Goal: Browse casually

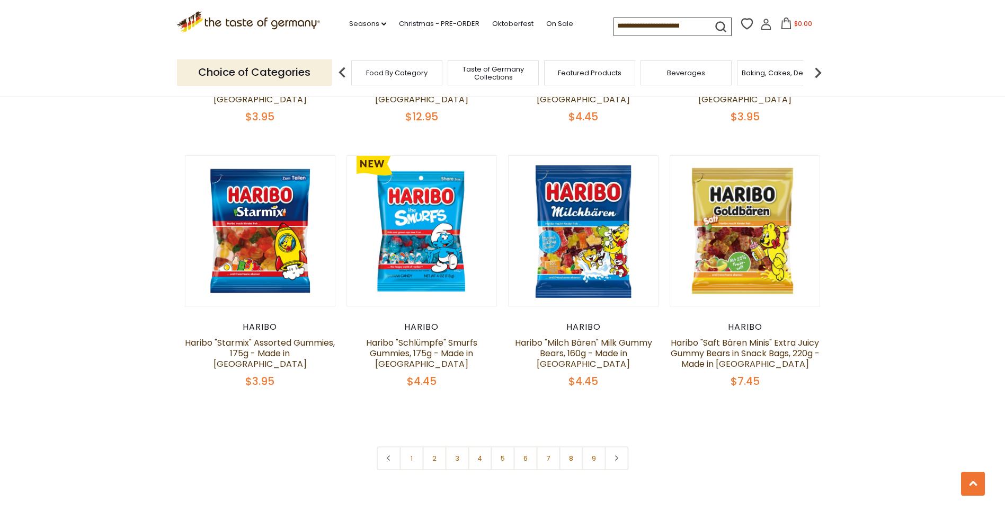
scroll to position [2438, 0]
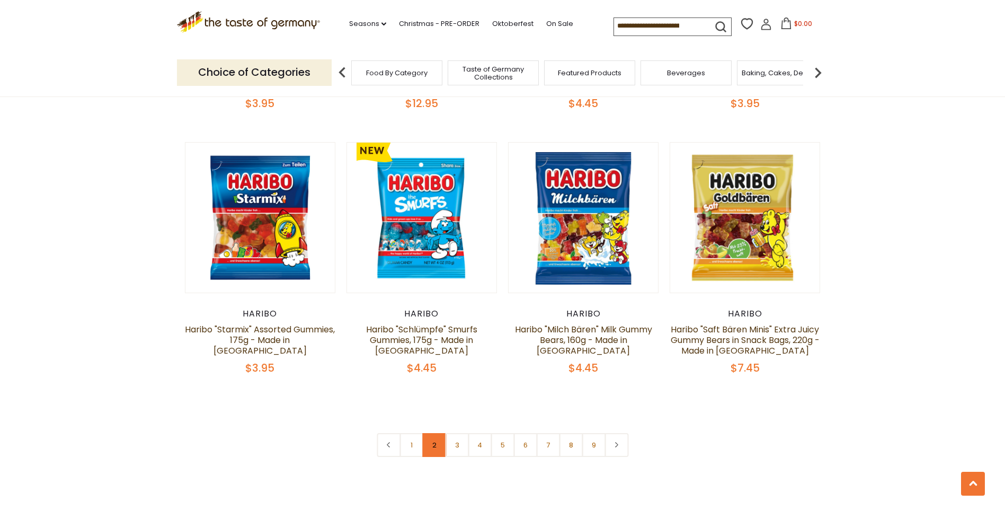
click at [429, 433] on link "2" at bounding box center [434, 445] width 24 height 24
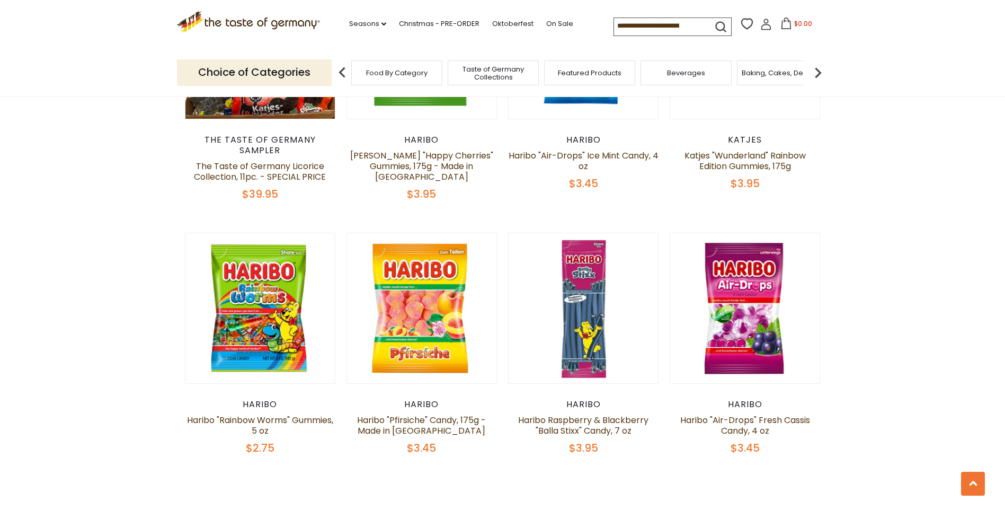
scroll to position [2377, 0]
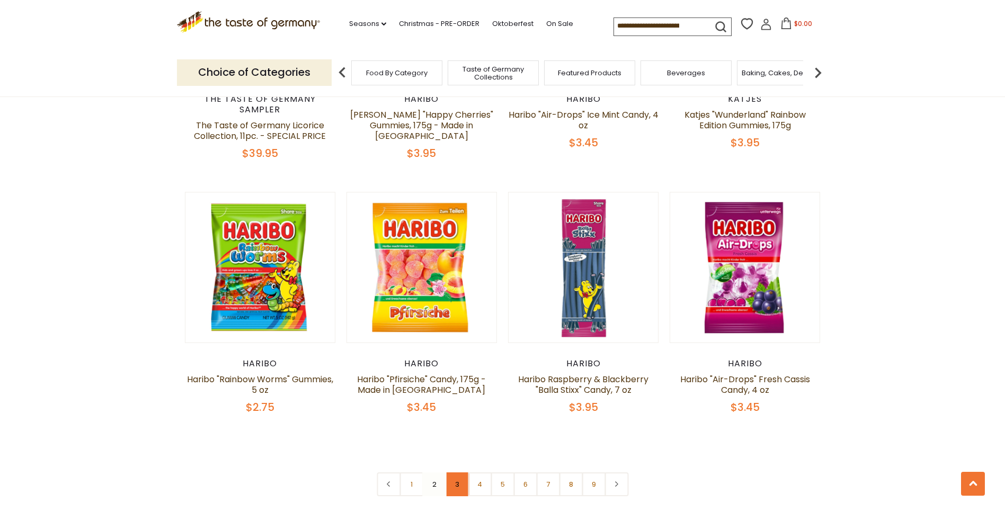
click at [458, 472] on link "3" at bounding box center [457, 484] width 24 height 24
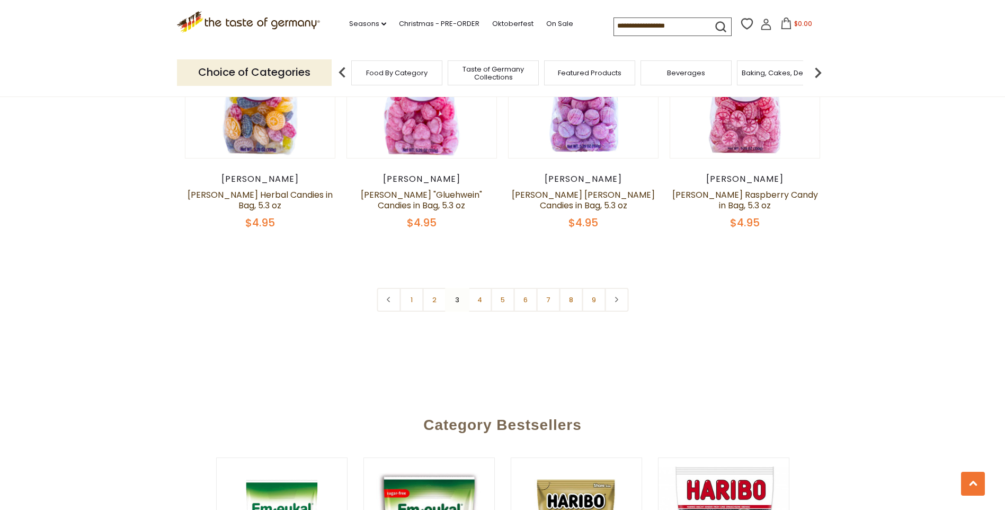
scroll to position [2589, 0]
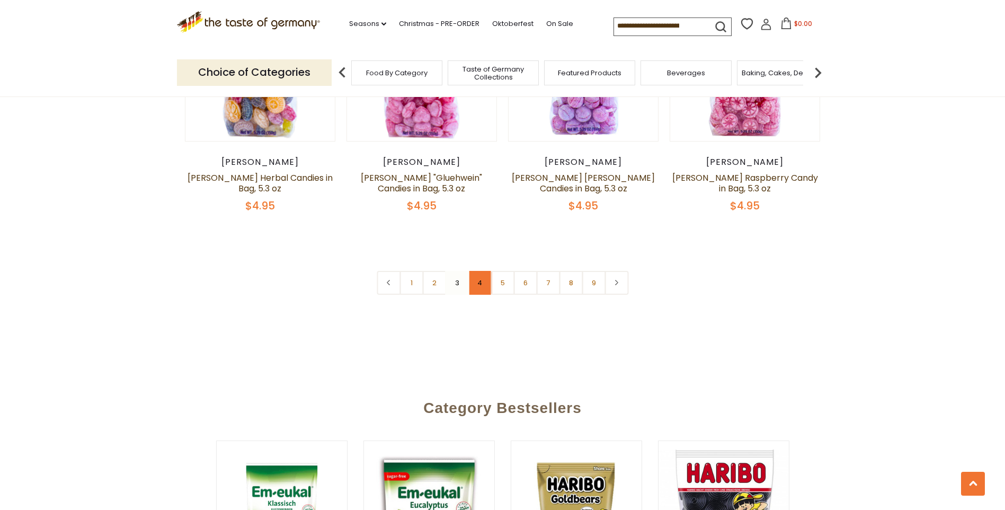
click at [475, 271] on link "4" at bounding box center [480, 283] width 24 height 24
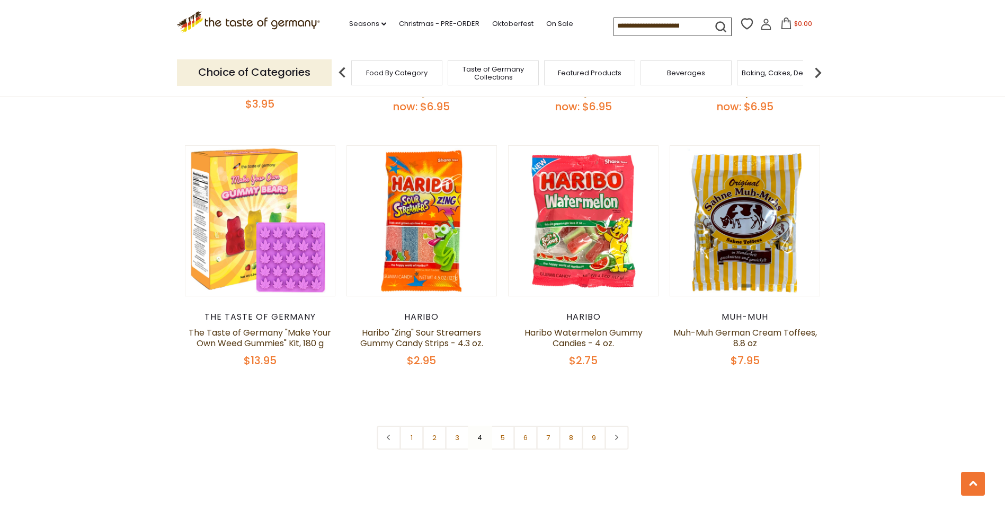
scroll to position [2483, 0]
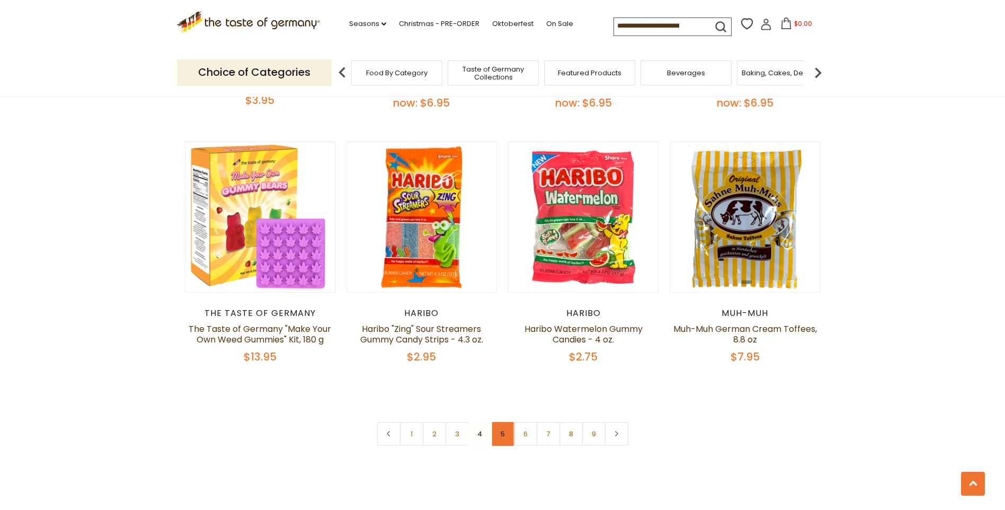
click at [505, 422] on link "5" at bounding box center [503, 434] width 24 height 24
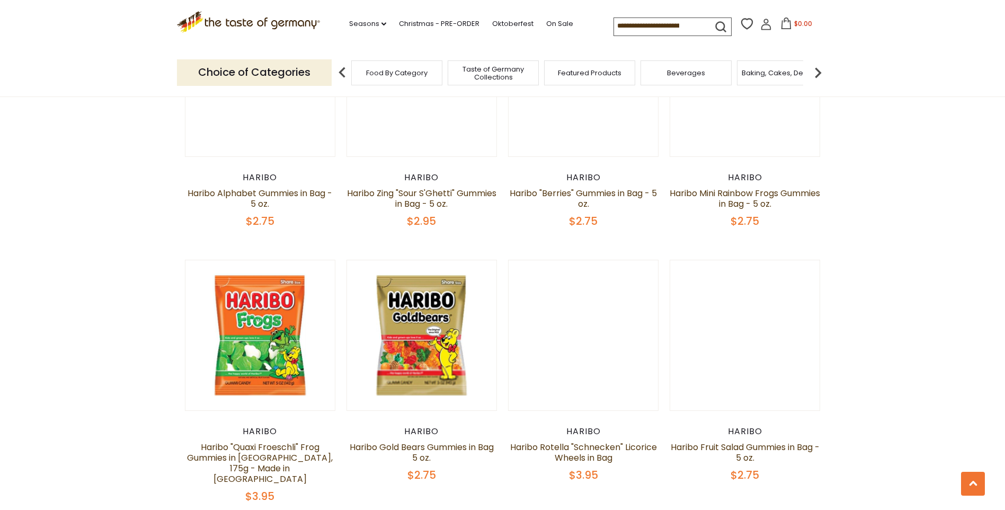
scroll to position [2536, 0]
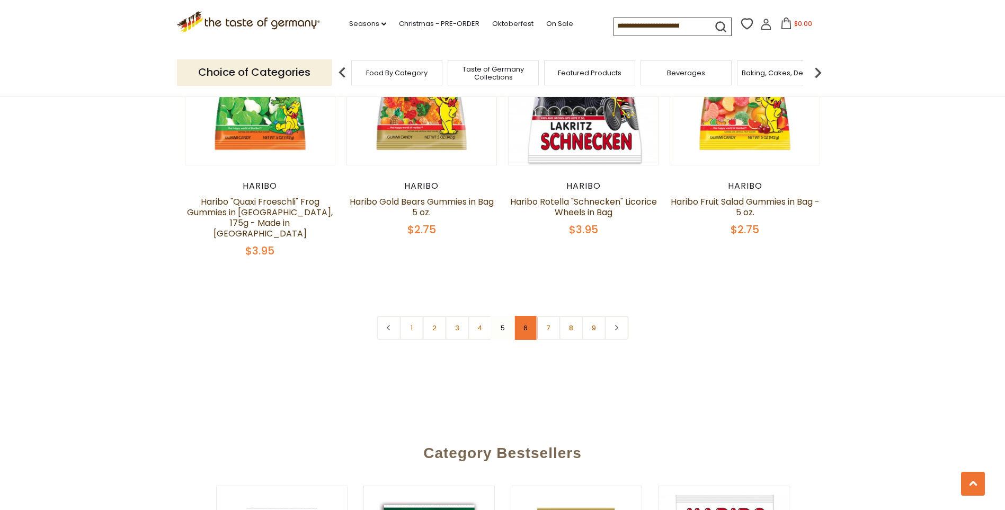
click at [529, 316] on link "6" at bounding box center [526, 328] width 24 height 24
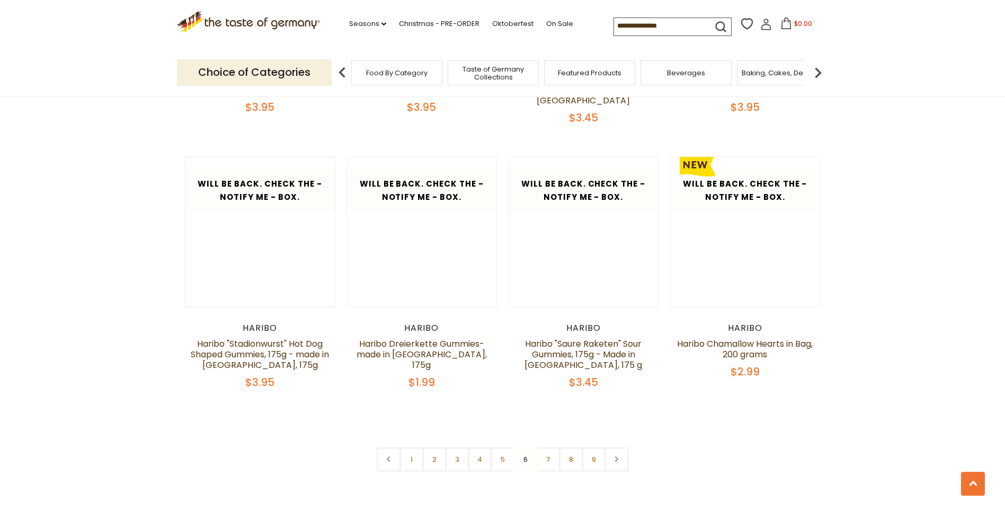
scroll to position [2483, 0]
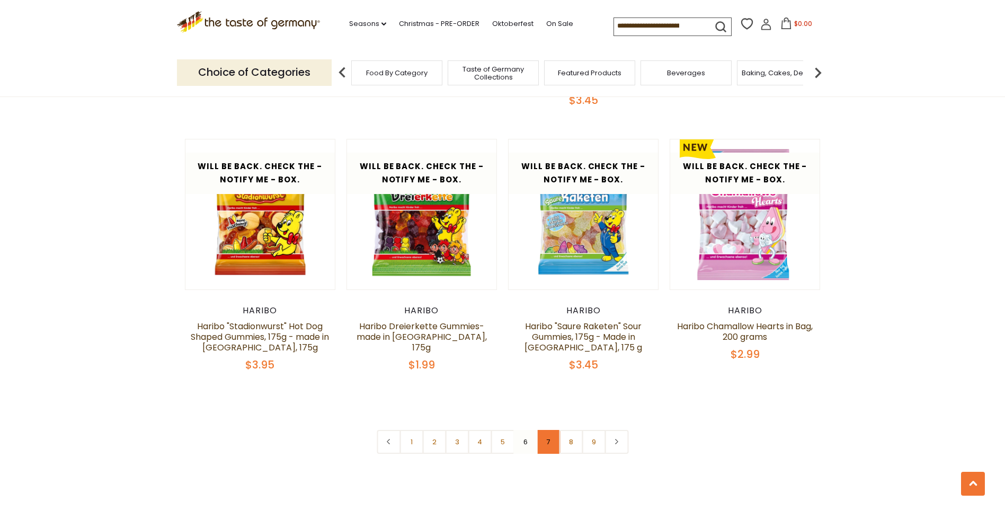
click at [551, 430] on link "7" at bounding box center [548, 442] width 24 height 24
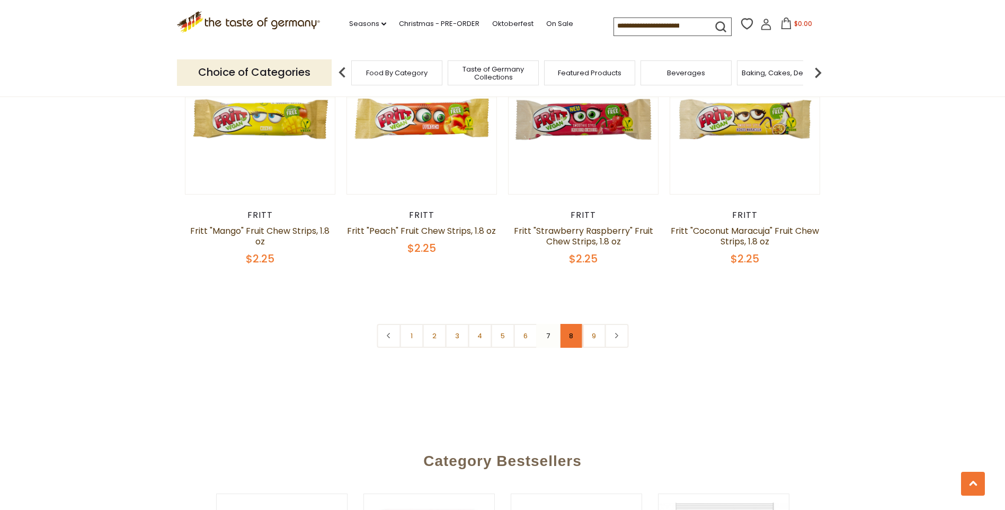
click at [572, 326] on link "8" at bounding box center [571, 336] width 24 height 24
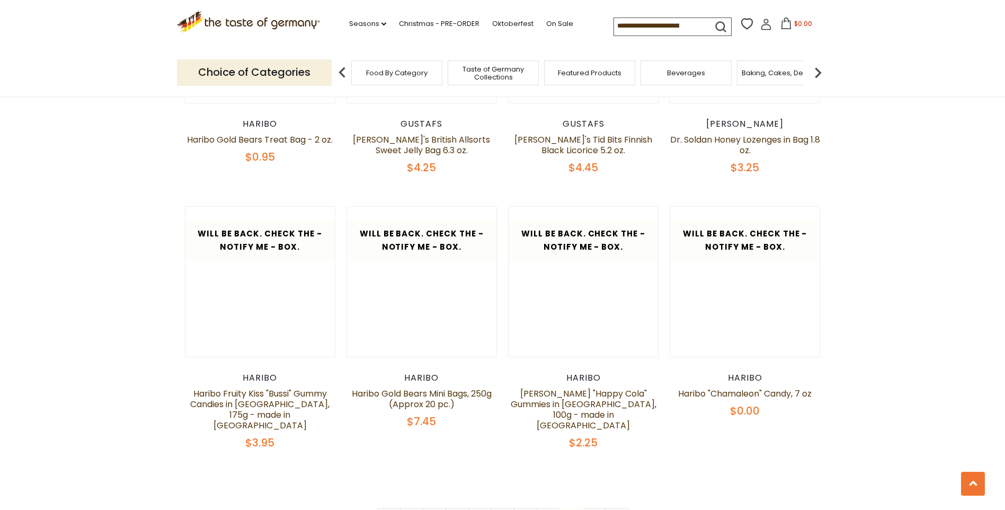
scroll to position [2385, 0]
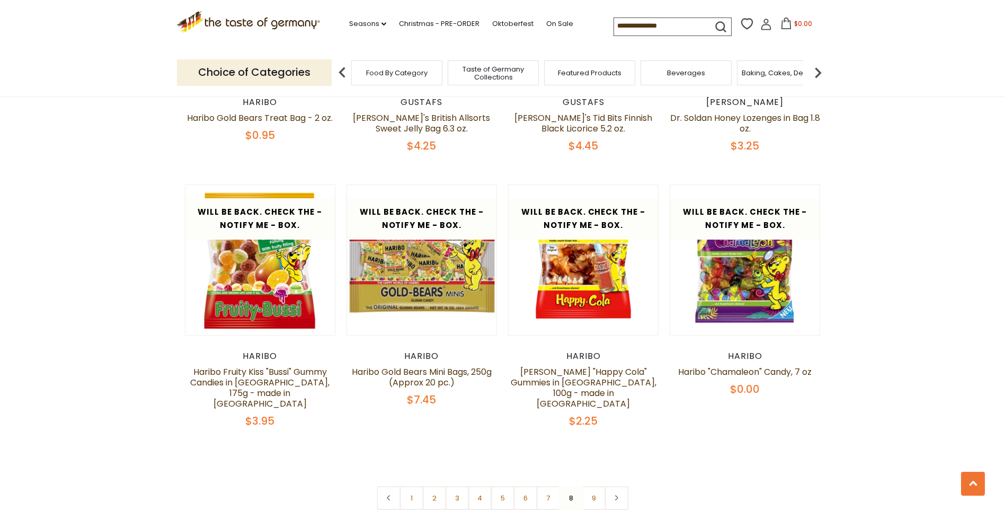
click at [591, 486] on link "9" at bounding box center [594, 498] width 24 height 24
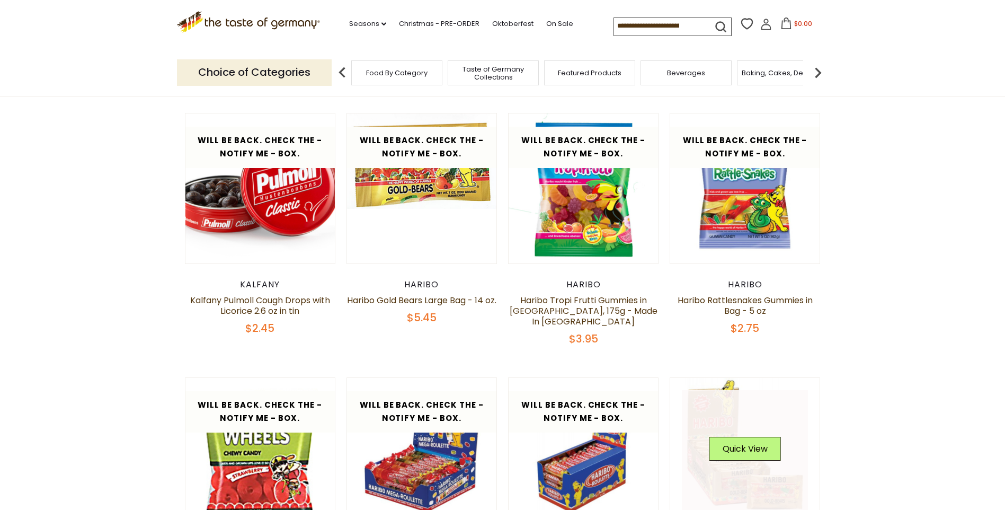
scroll to position [205, 0]
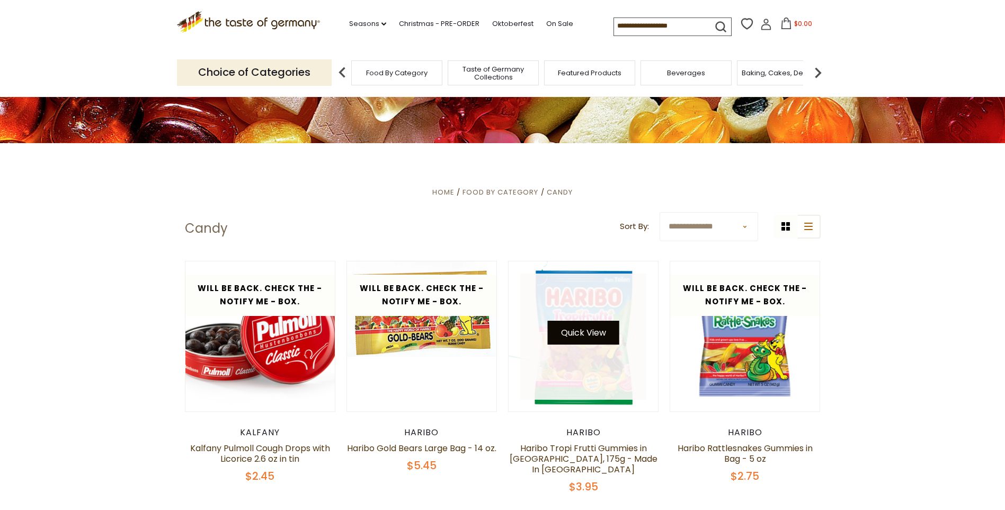
click at [599, 327] on button "Quick View" at bounding box center [584, 333] width 72 height 24
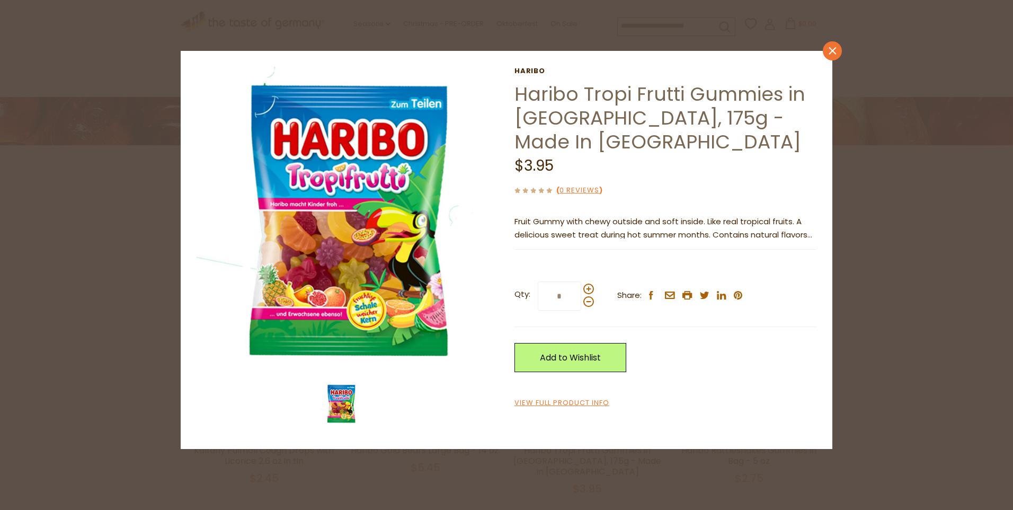
click at [829, 57] on link "close" at bounding box center [832, 50] width 19 height 19
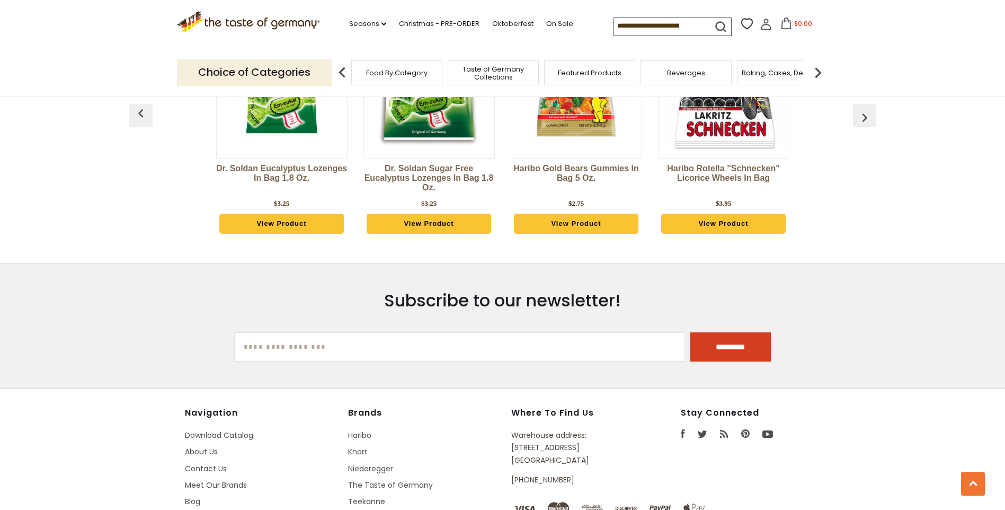
scroll to position [946, 0]
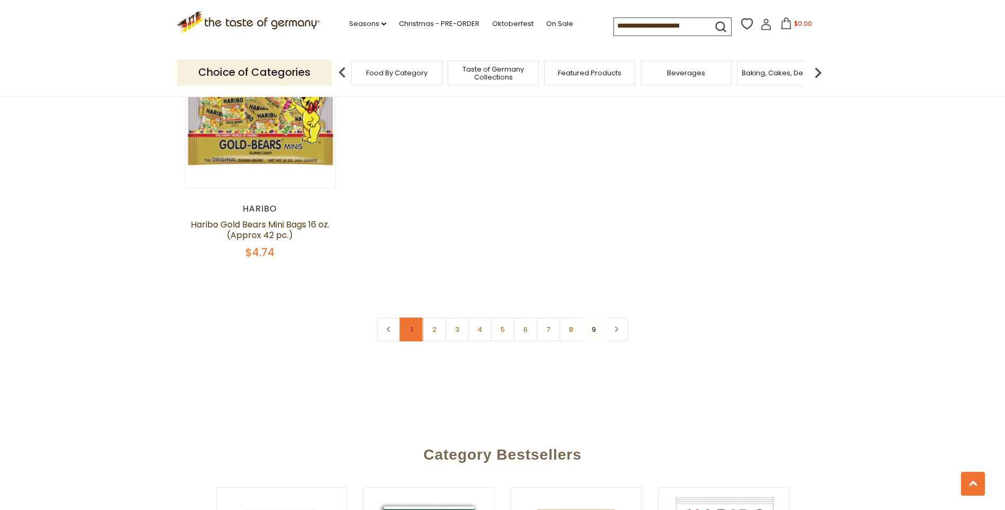
click at [409, 318] on link "1" at bounding box center [412, 329] width 24 height 24
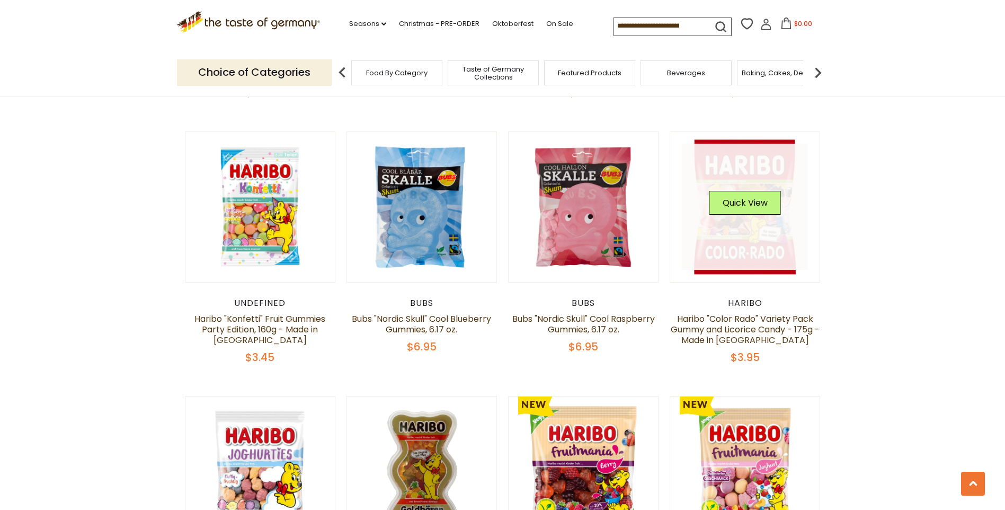
scroll to position [1855, 0]
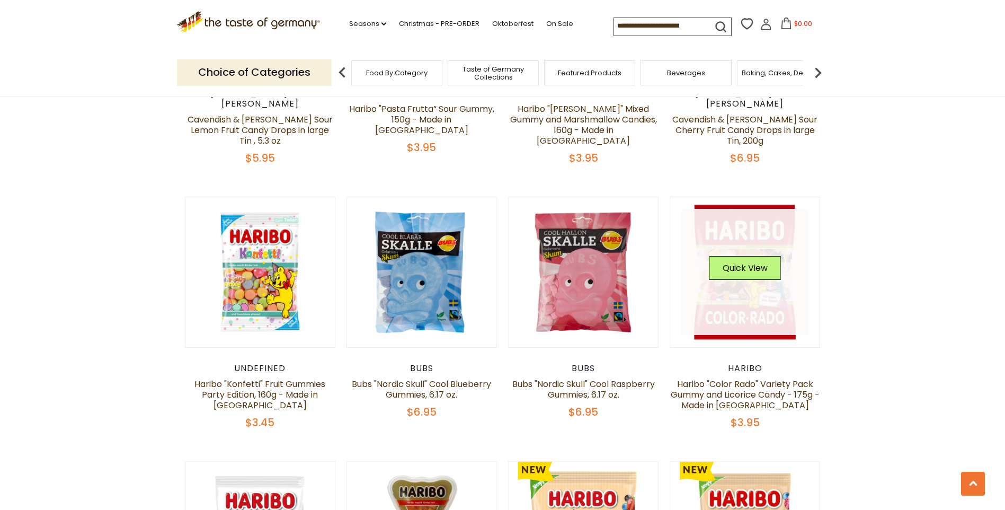
click at [782, 278] on link at bounding box center [745, 272] width 126 height 126
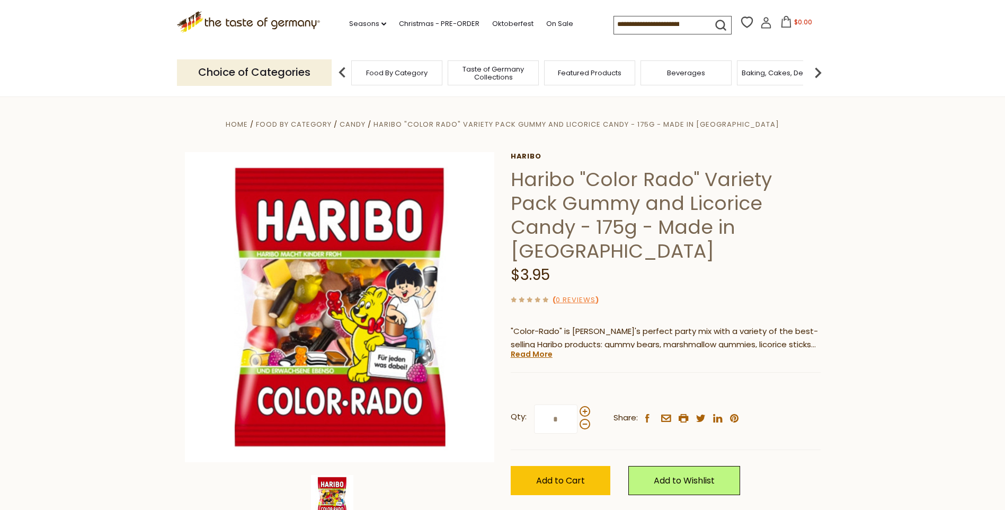
scroll to position [371, 0]
